Goal: Check status: Check status

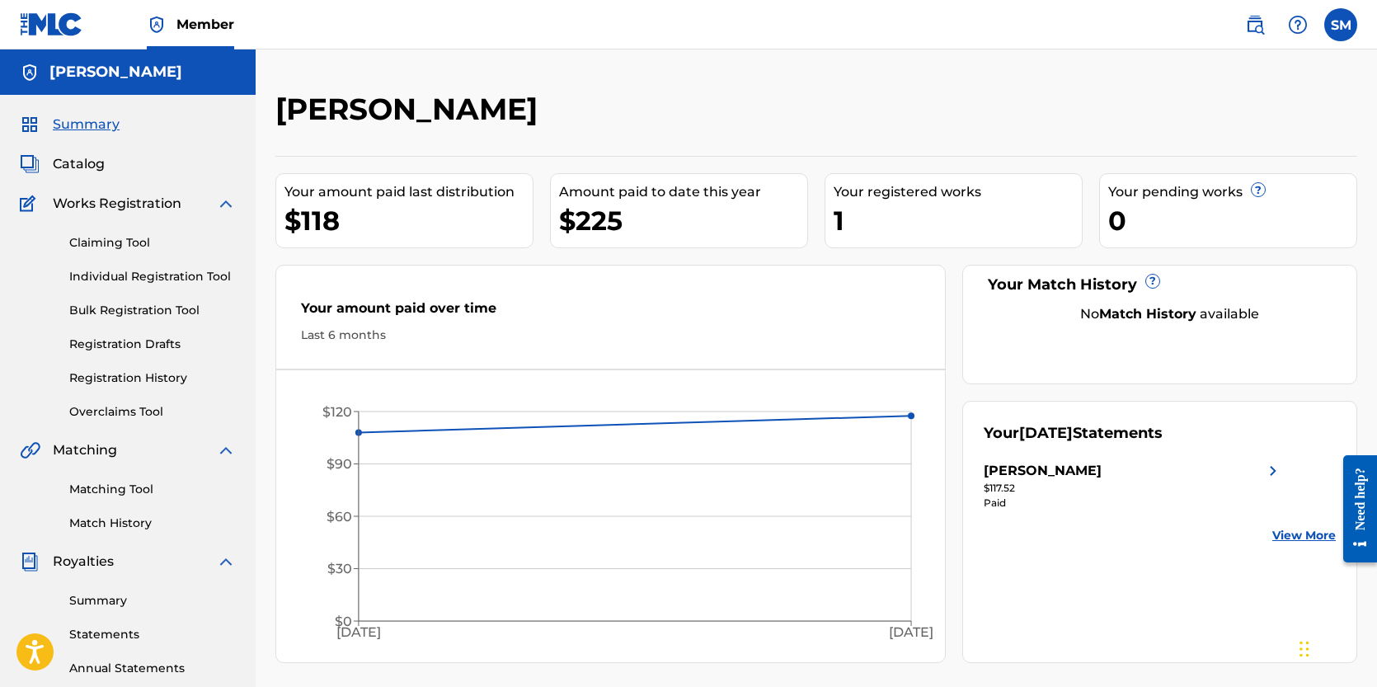
click at [1196, 468] on div "SHAAN MEHTA" at bounding box center [1133, 471] width 299 height 20
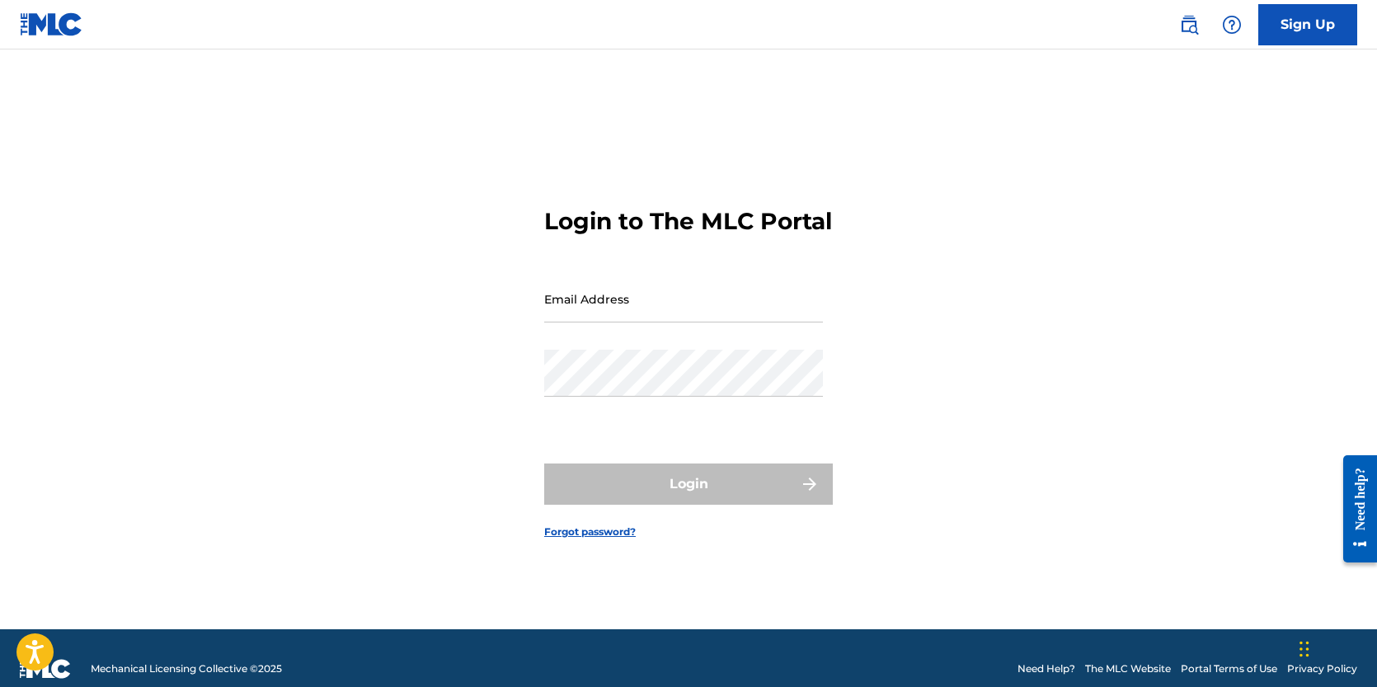
click at [624, 322] on input "Email Address" at bounding box center [683, 298] width 279 height 47
type input "[EMAIL_ADDRESS][DOMAIN_NAME]"
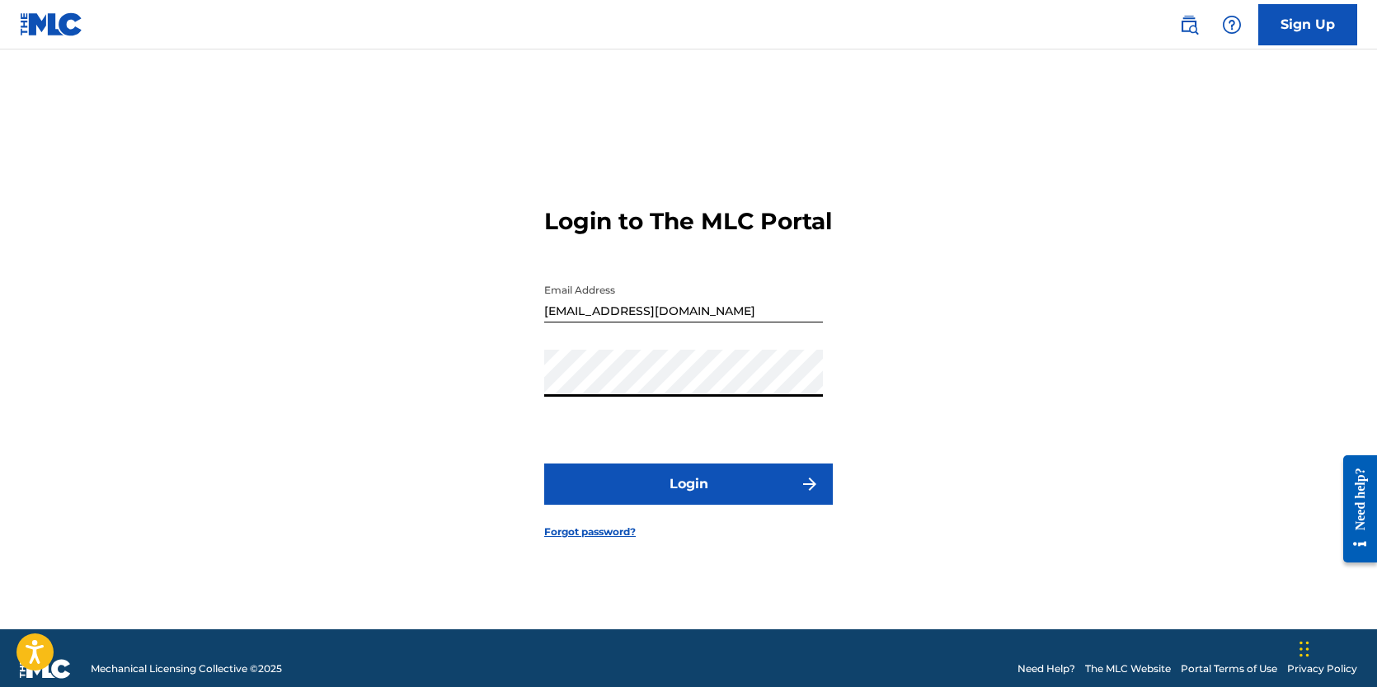
click at [544, 464] on button "Login" at bounding box center [688, 484] width 289 height 41
